Goal: Transaction & Acquisition: Purchase product/service

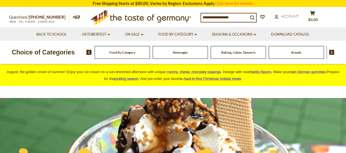
click at [119, 51] on span "Food By Category" at bounding box center [123, 52] width 26 height 4
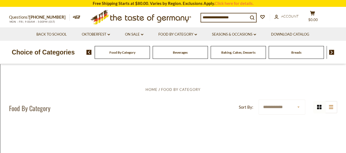
click at [241, 52] on span "Baking, Cakes, Desserts" at bounding box center [239, 52] width 34 height 4
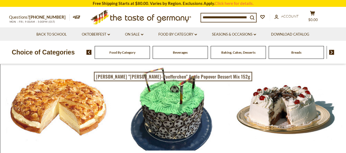
drag, startPoint x: 251, startPoint y: 16, endPoint x: 188, endPoint y: 23, distance: 64.2
click at [188, 23] on div "Questions? 800-881-6419 MON - FRI, 9:00AM - 5:00PM (EST) .st0{fill:#EDD300;} .s…" at bounding box center [173, 17] width 337 height 20
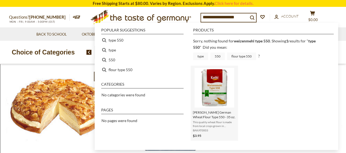
type input "**********"
click at [219, 84] on img "Kathi German Wheat Flour Type 550 - 35 oz." at bounding box center [215, 88] width 40 height 40
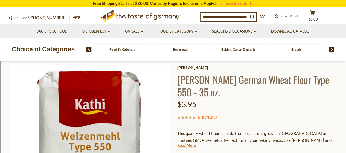
scroll to position [110, 0]
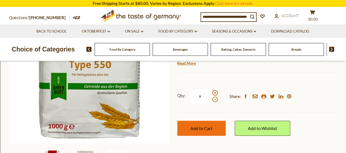
click at [212, 121] on button "Add to Cart" at bounding box center [201, 128] width 48 height 15
